Goal: Find specific page/section: Find specific page/section

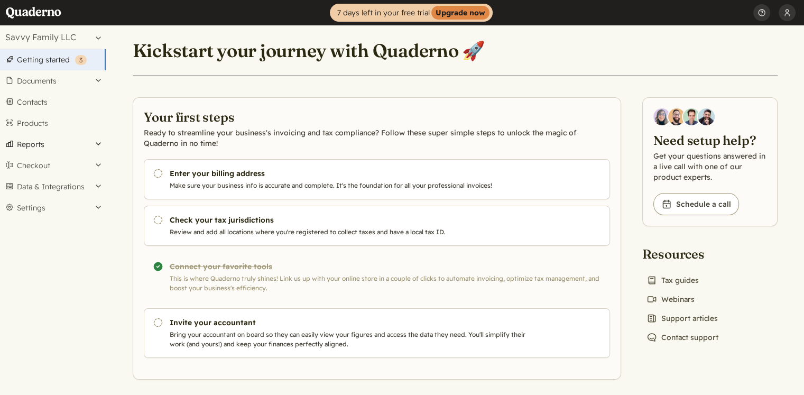
click at [32, 146] on button "Reports" at bounding box center [53, 144] width 106 height 21
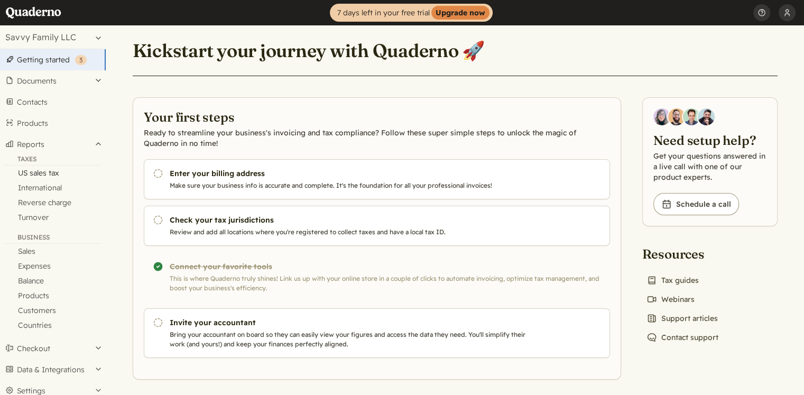
click at [34, 172] on link "US sales tax" at bounding box center [53, 172] width 106 height 15
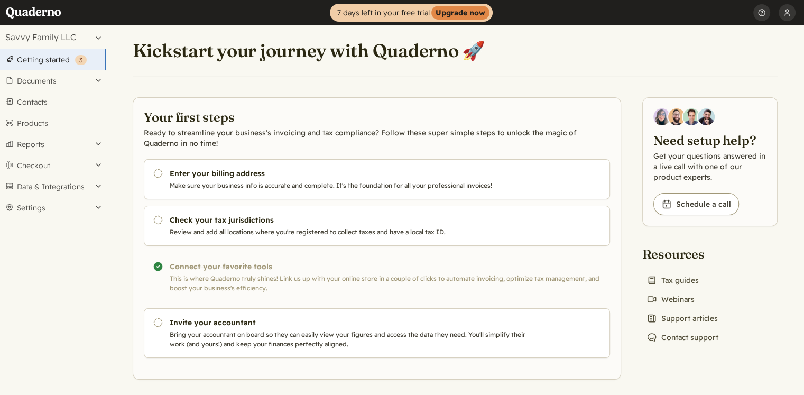
click at [260, 278] on div "Completed! Connect your favorite tools This is where Quaderno truly shines! Lin…" at bounding box center [377, 277] width 466 height 50
click at [232, 271] on div "Completed! Connect your favorite tools This is where Quaderno truly shines! Lin…" at bounding box center [377, 277] width 466 height 50
click at [175, 267] on div "Completed! Connect your favorite tools This is where Quaderno truly shines! Lin…" at bounding box center [377, 277] width 466 height 50
click at [202, 271] on div "Completed! Connect your favorite tools This is where Quaderno truly shines! Lin…" at bounding box center [377, 277] width 466 height 50
click at [51, 189] on button "Data & Integrations" at bounding box center [53, 186] width 106 height 21
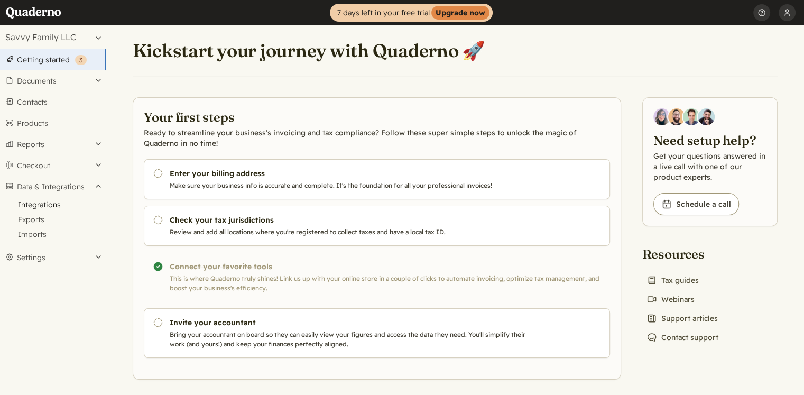
click at [34, 206] on link "Integrations" at bounding box center [53, 204] width 106 height 15
